Goal: Information Seeking & Learning: Learn about a topic

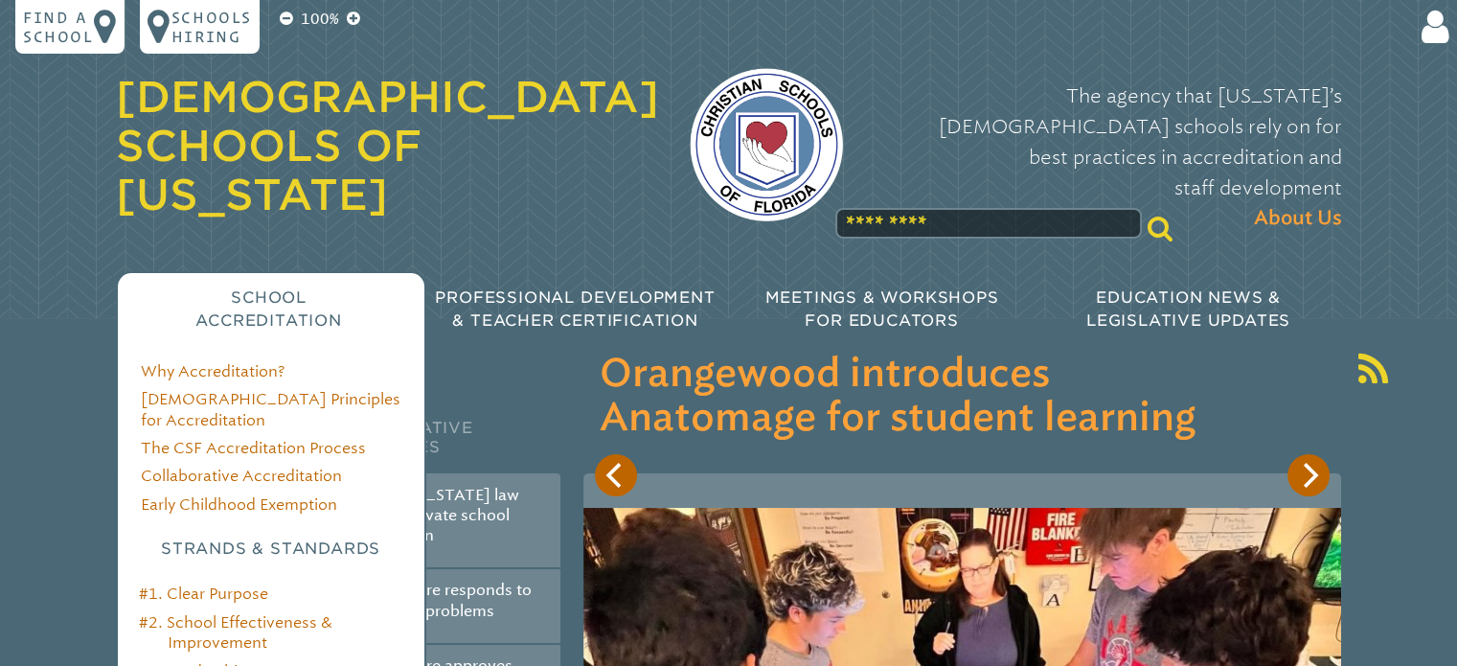
click at [253, 537] on h3 "Strands & Standards" at bounding box center [271, 548] width 261 height 23
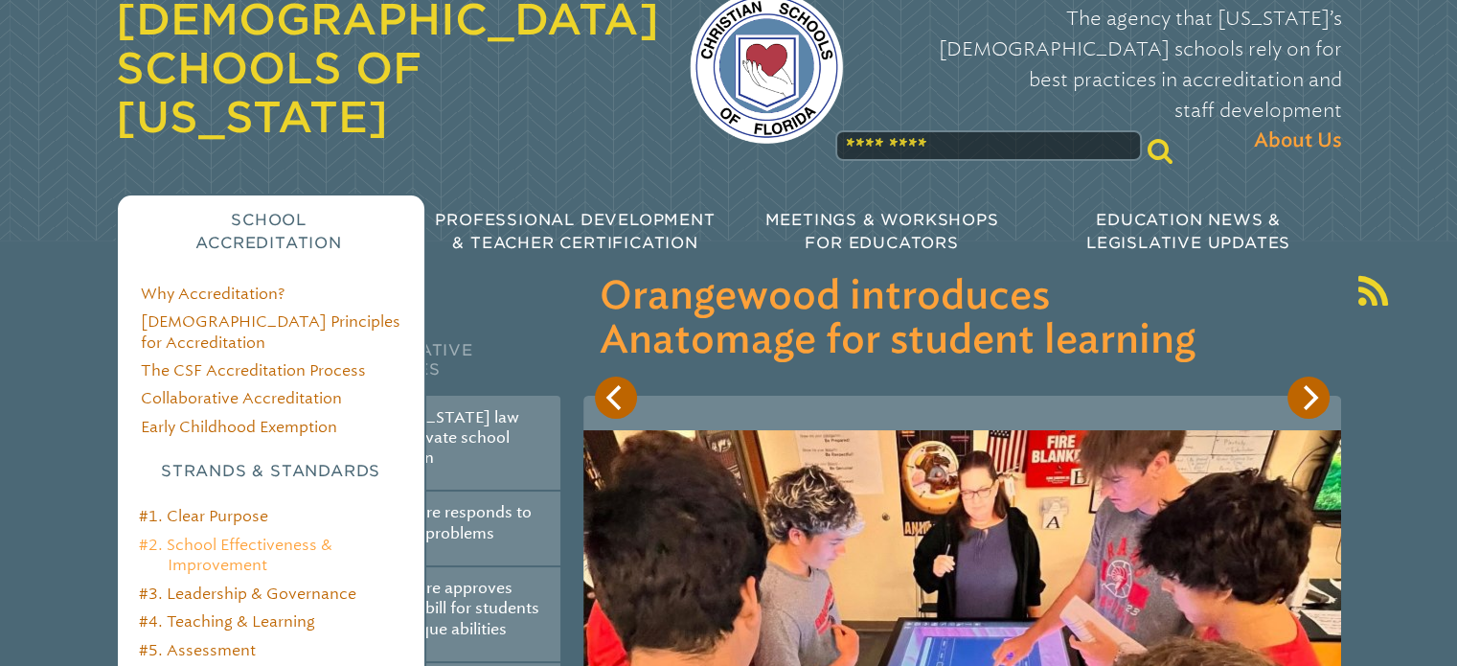
click at [253, 506] on ol "#1. Clear Purpose #2. School Effectiveness & Improvement #3. Leadership & Gover…" at bounding box center [265, 621] width 272 height 231
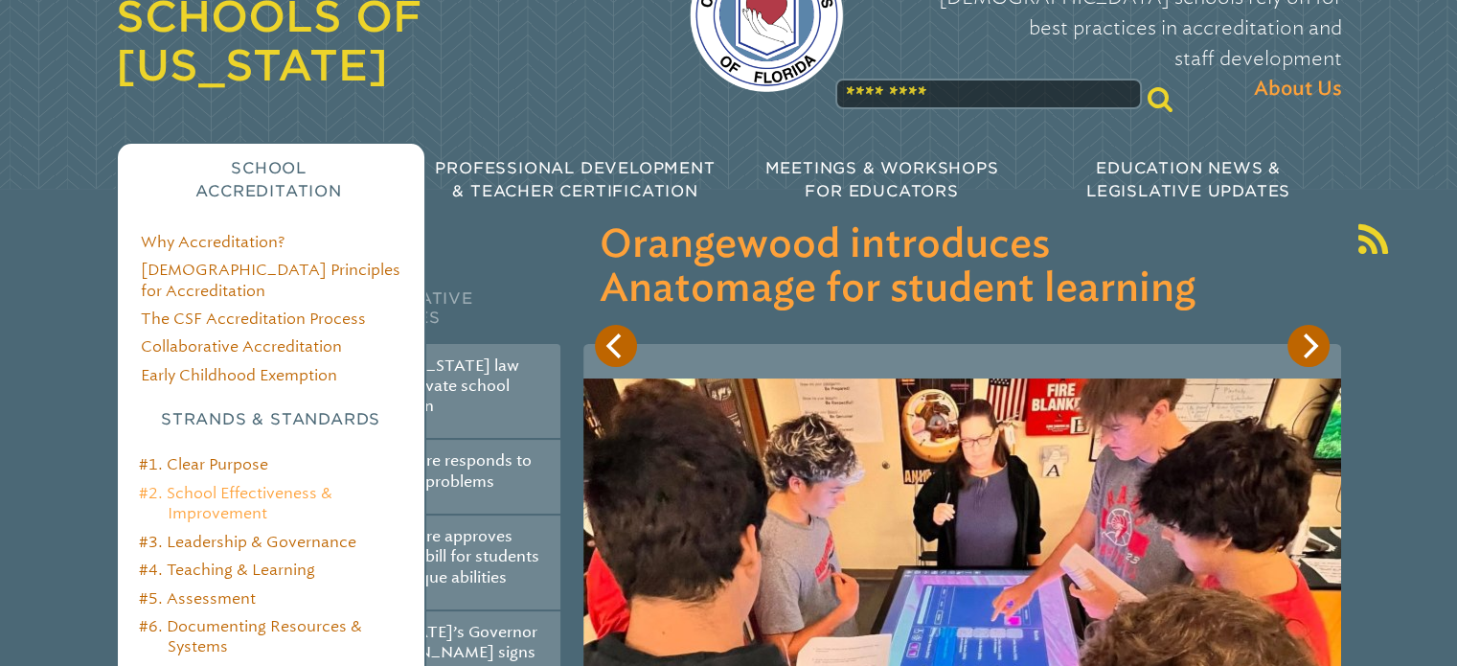
scroll to position [153, 0]
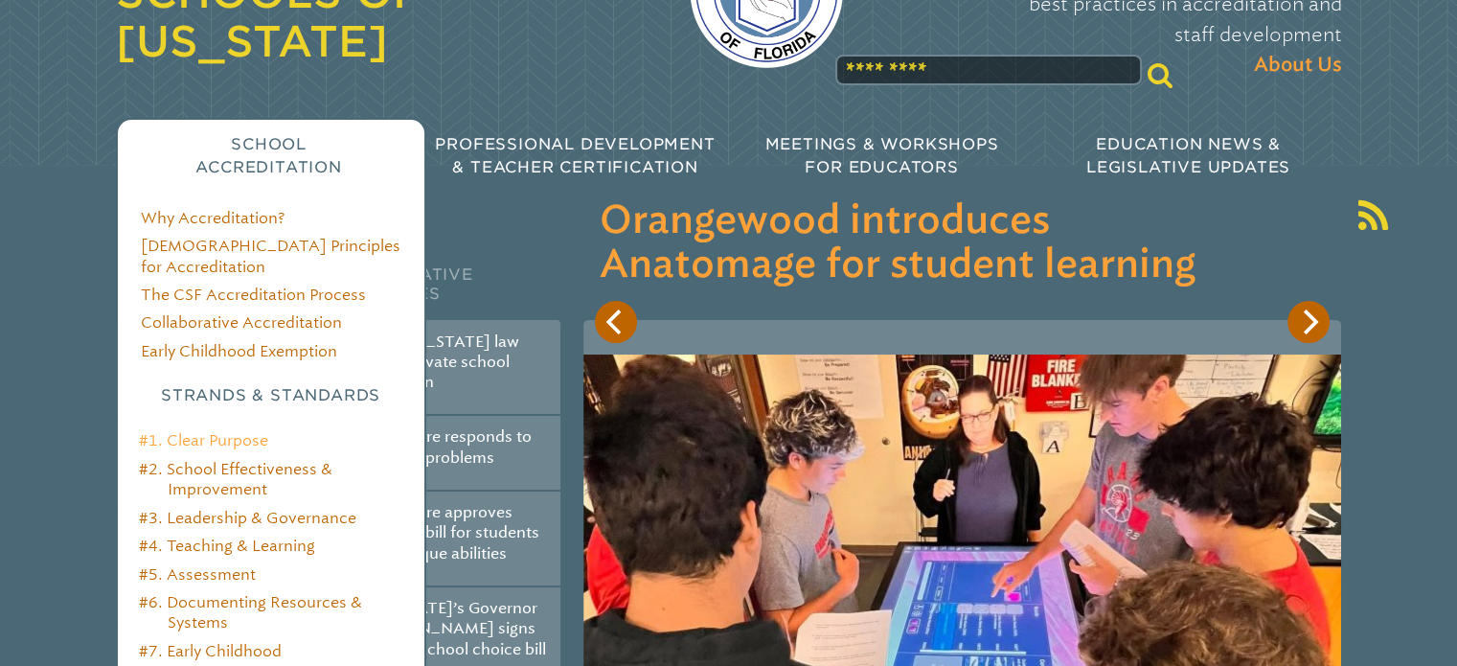
click at [231, 431] on link "#1. Clear Purpose" at bounding box center [203, 440] width 129 height 18
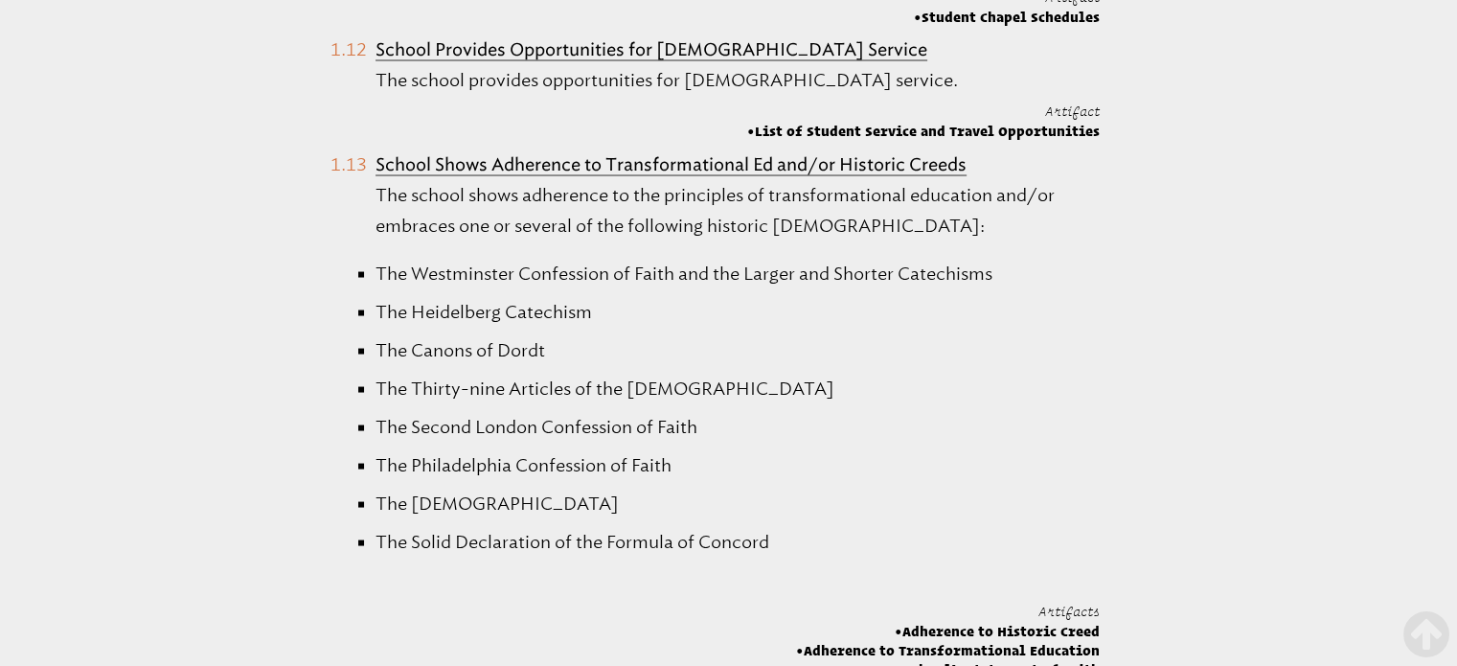
scroll to position [3674, 0]
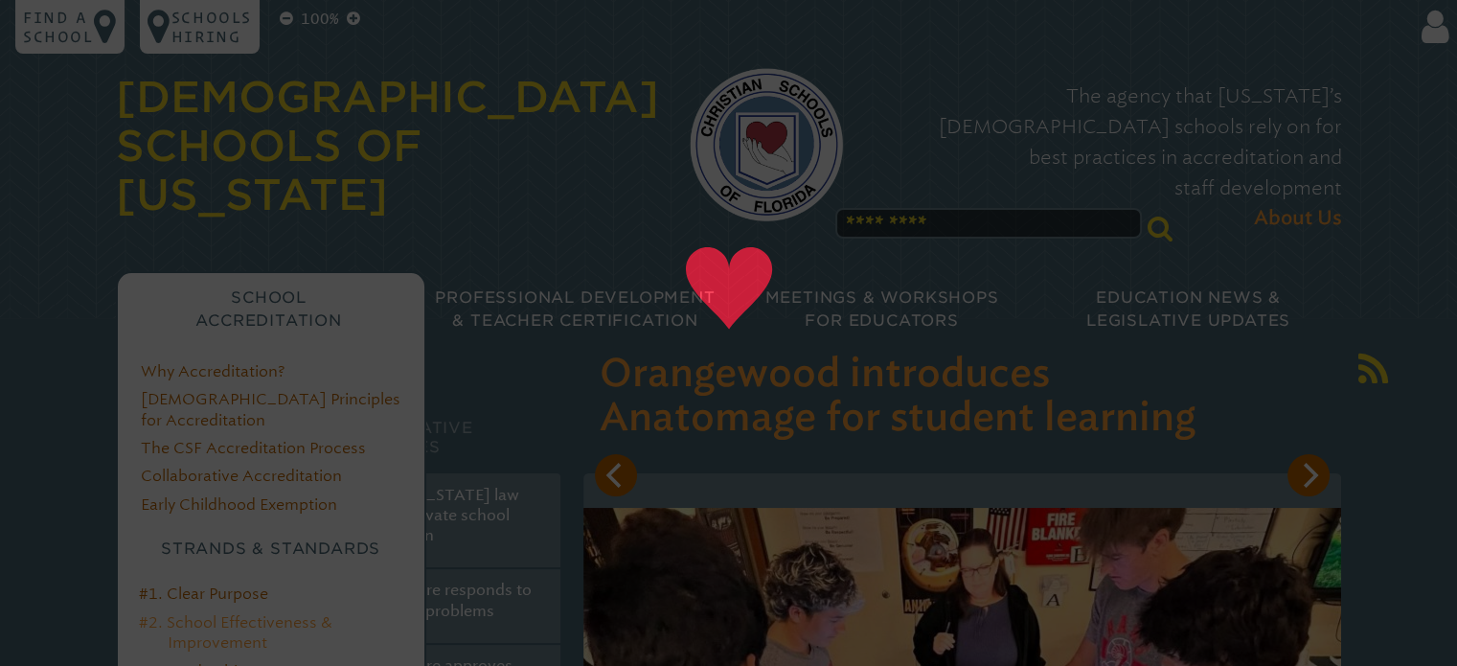
click at [235, 613] on link "#2. School Effectiveness & Improvement" at bounding box center [235, 632] width 193 height 38
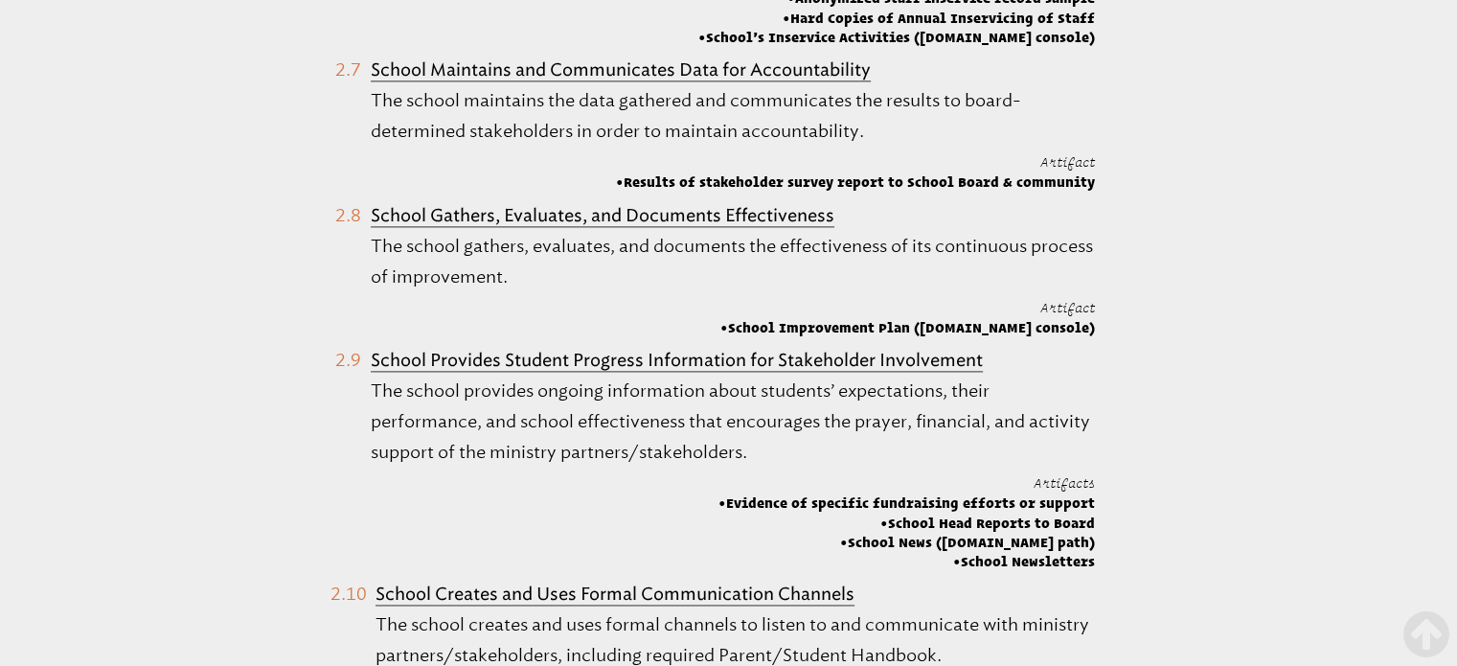
scroll to position [2598, 0]
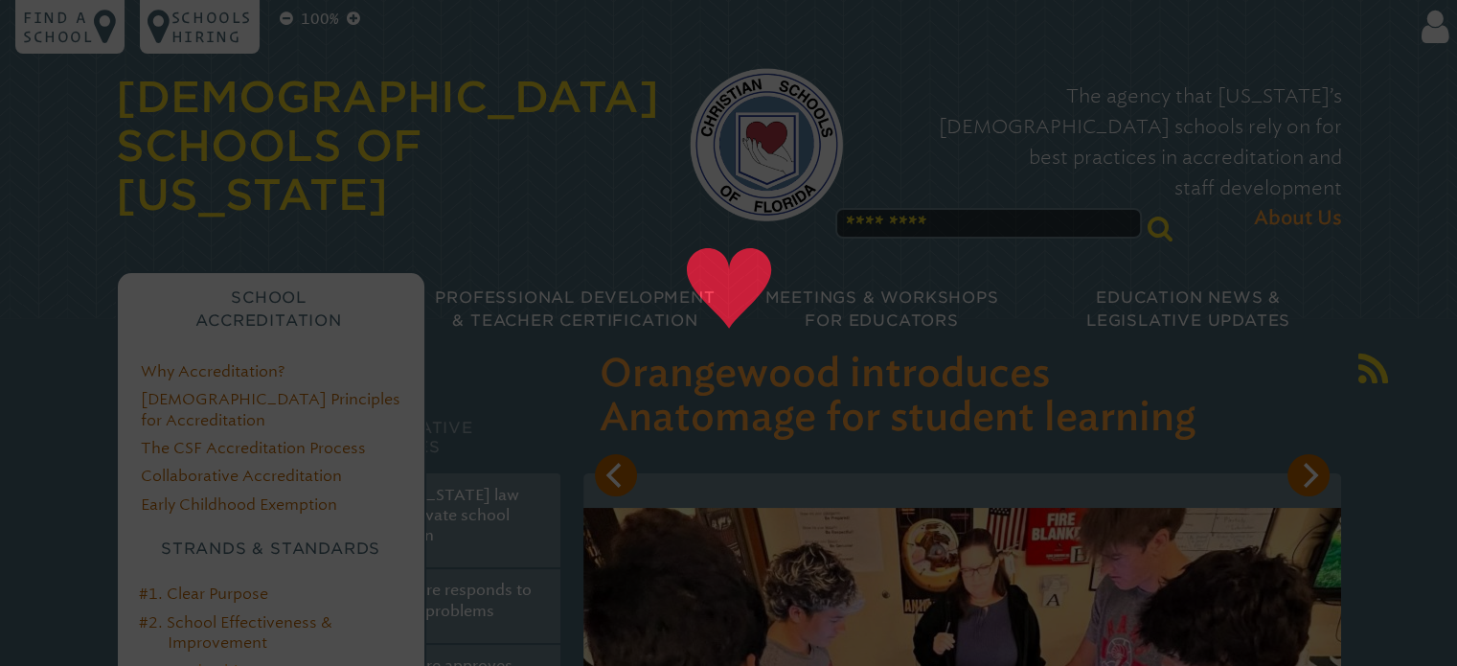
click at [249, 662] on link "#3. Leadership & Governance" at bounding box center [247, 671] width 217 height 18
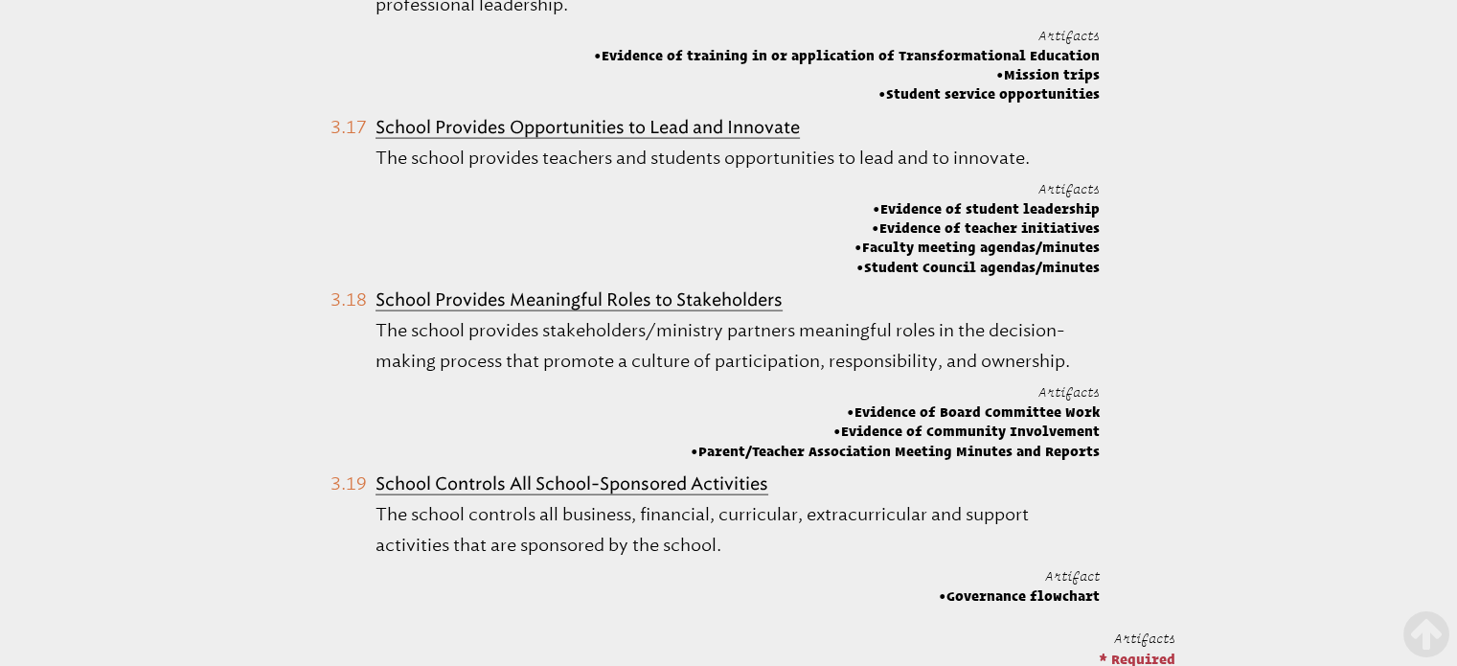
scroll to position [4120, 0]
